Goal: Transaction & Acquisition: Book appointment/travel/reservation

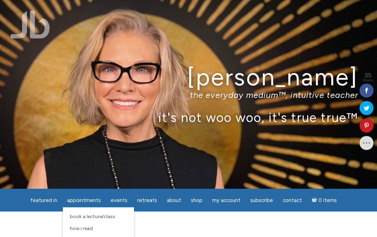
click at [103, 217] on span "Book a Lecture/Class" at bounding box center [92, 216] width 45 height 6
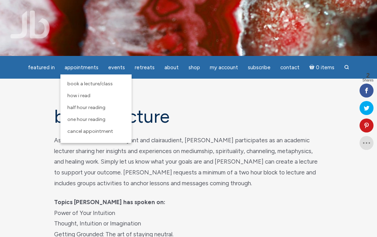
click at [75, 99] on link "How I Read" at bounding box center [96, 96] width 64 height 12
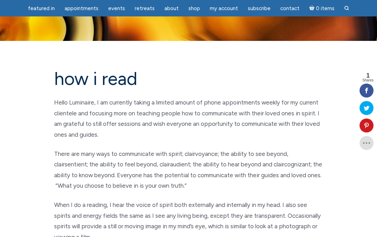
scroll to position [14, 0]
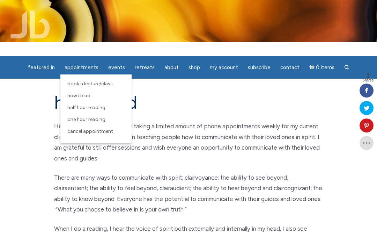
click at [105, 122] on span "One Hour Reading" at bounding box center [86, 119] width 38 height 6
